Goal: Information Seeking & Learning: Learn about a topic

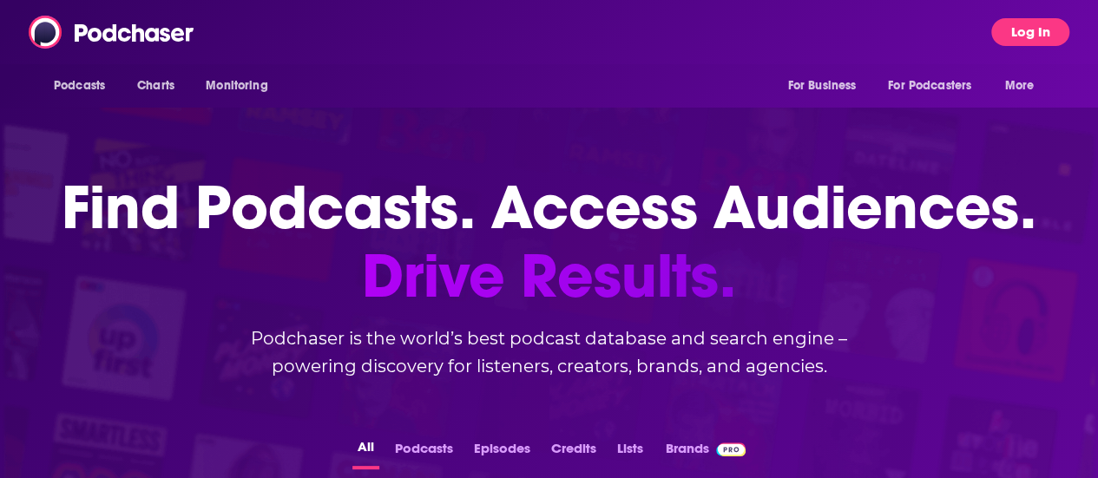
click at [1028, 27] on button "Log In" at bounding box center [1030, 32] width 78 height 28
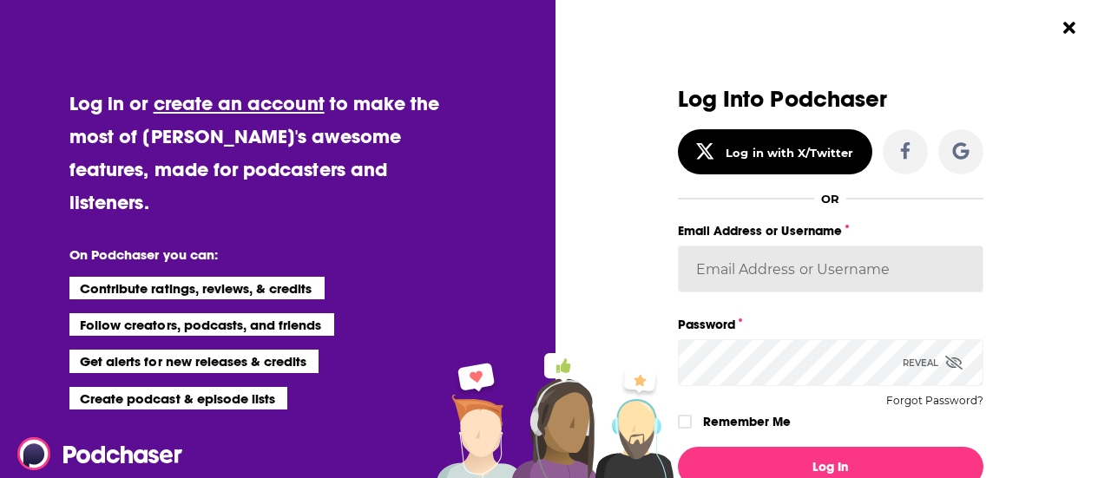
click at [748, 260] on input "Email Address or Username" at bounding box center [831, 269] width 306 height 47
type input "mdekoning"
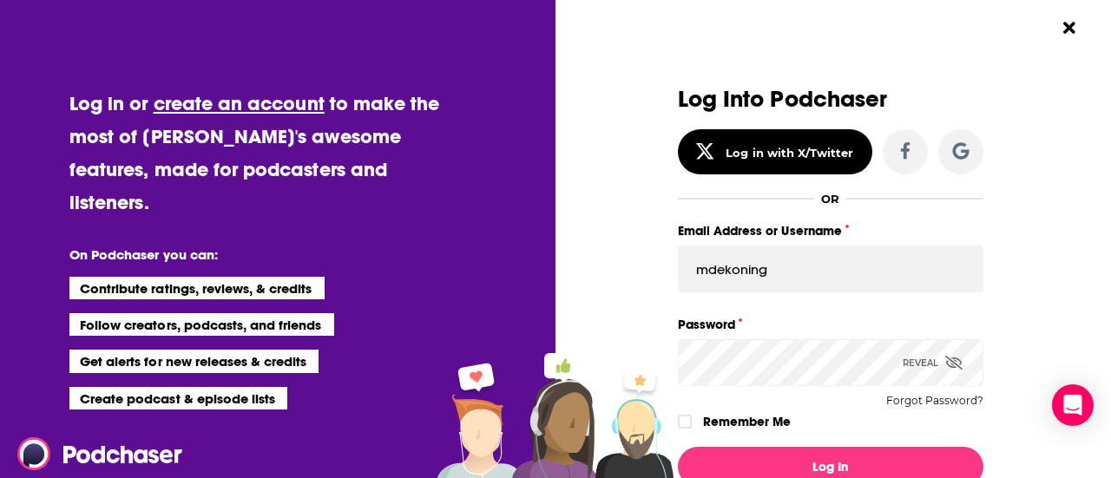
click at [678, 447] on button "Log In" at bounding box center [831, 467] width 306 height 40
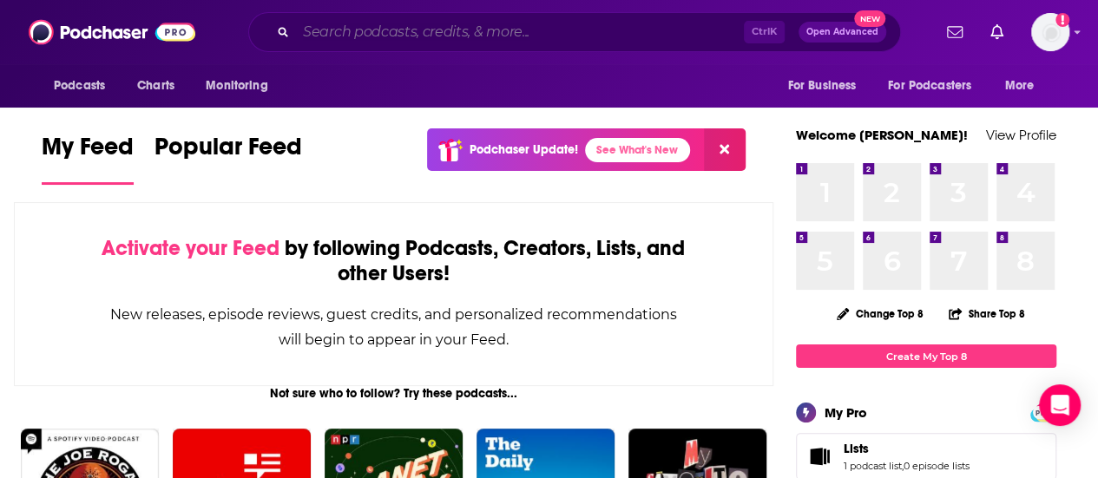
click at [458, 28] on input "Search podcasts, credits, & more..." at bounding box center [520, 32] width 448 height 28
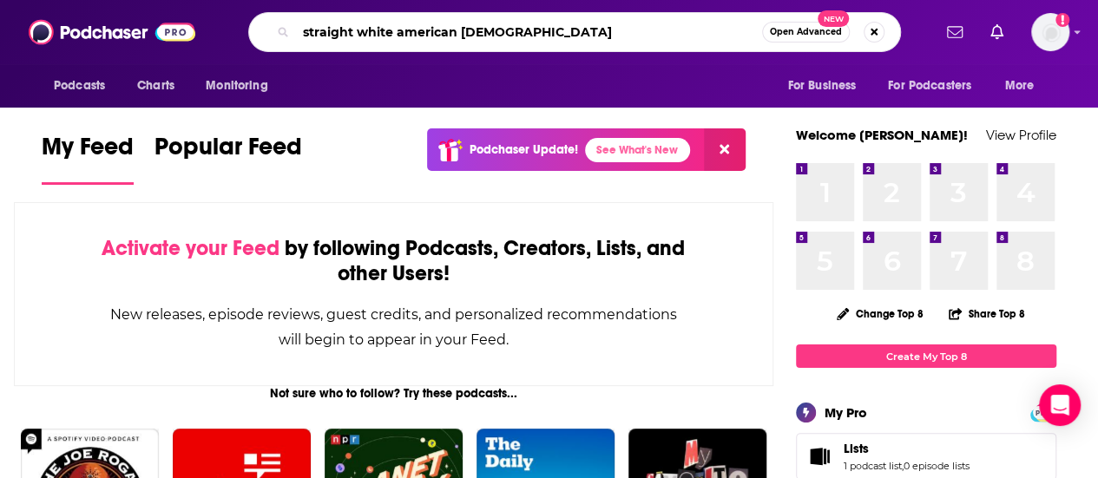
type input "straight white american [DEMOGRAPHIC_DATA]"
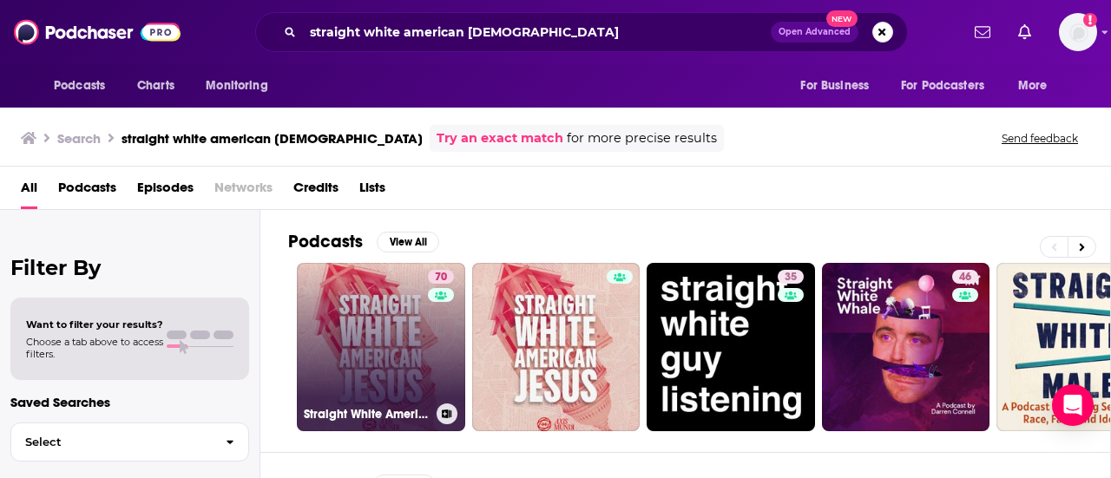
click at [406, 281] on link "70 Straight White American [DEMOGRAPHIC_DATA]" at bounding box center [381, 347] width 168 height 168
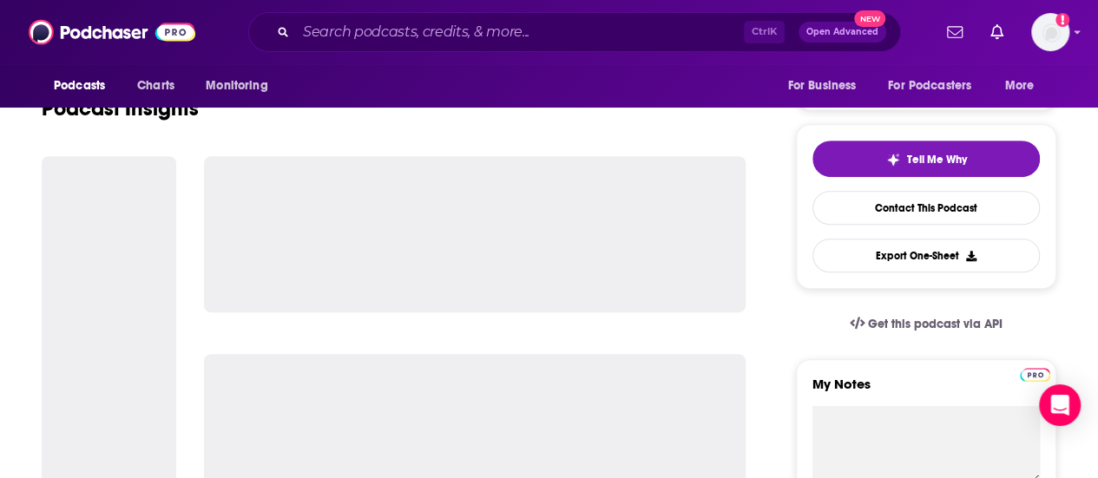
scroll to position [347, 0]
